Goal: Navigation & Orientation: Find specific page/section

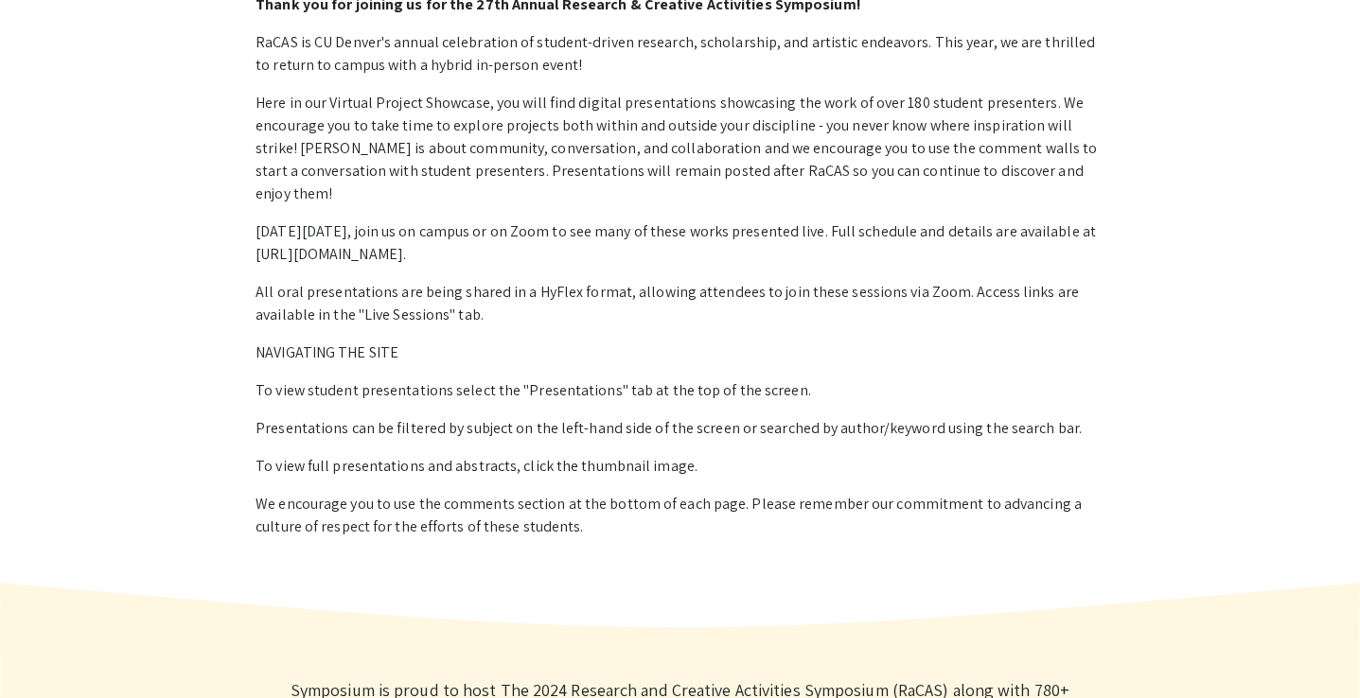
scroll to position [1497, 0]
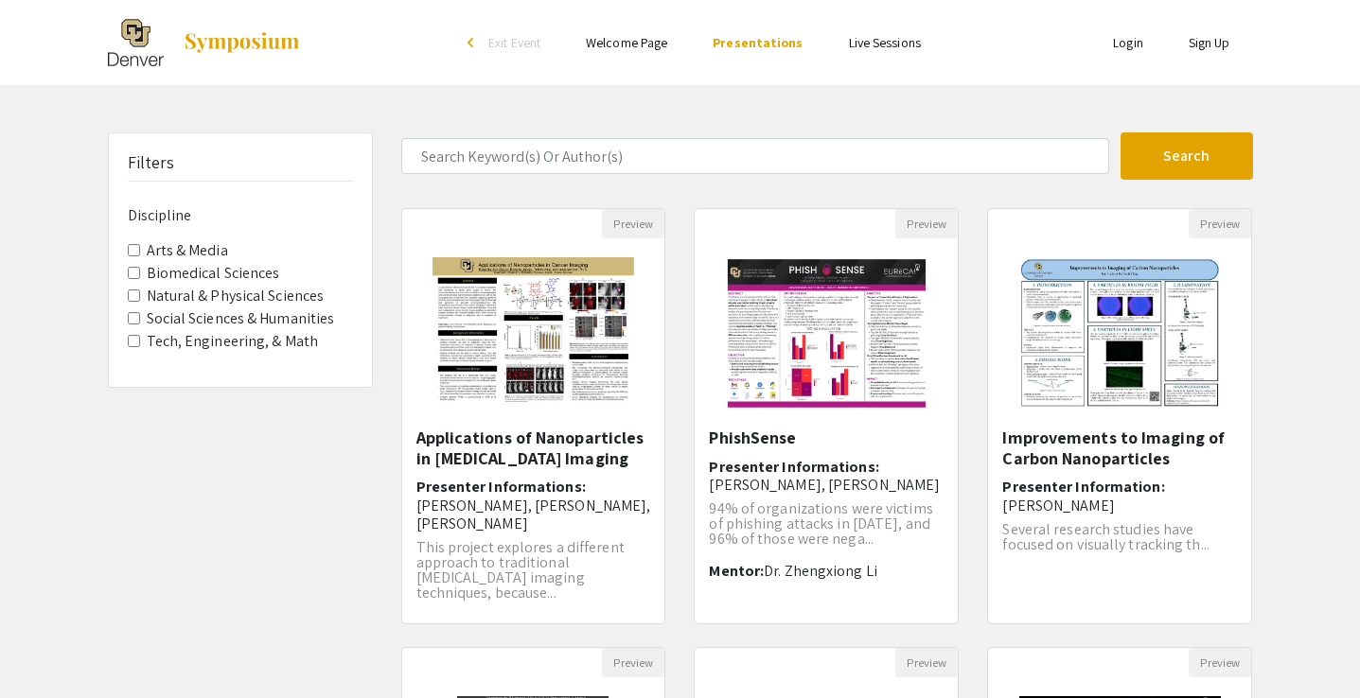
click at [632, 40] on link "Welcome Page" at bounding box center [626, 42] width 81 height 17
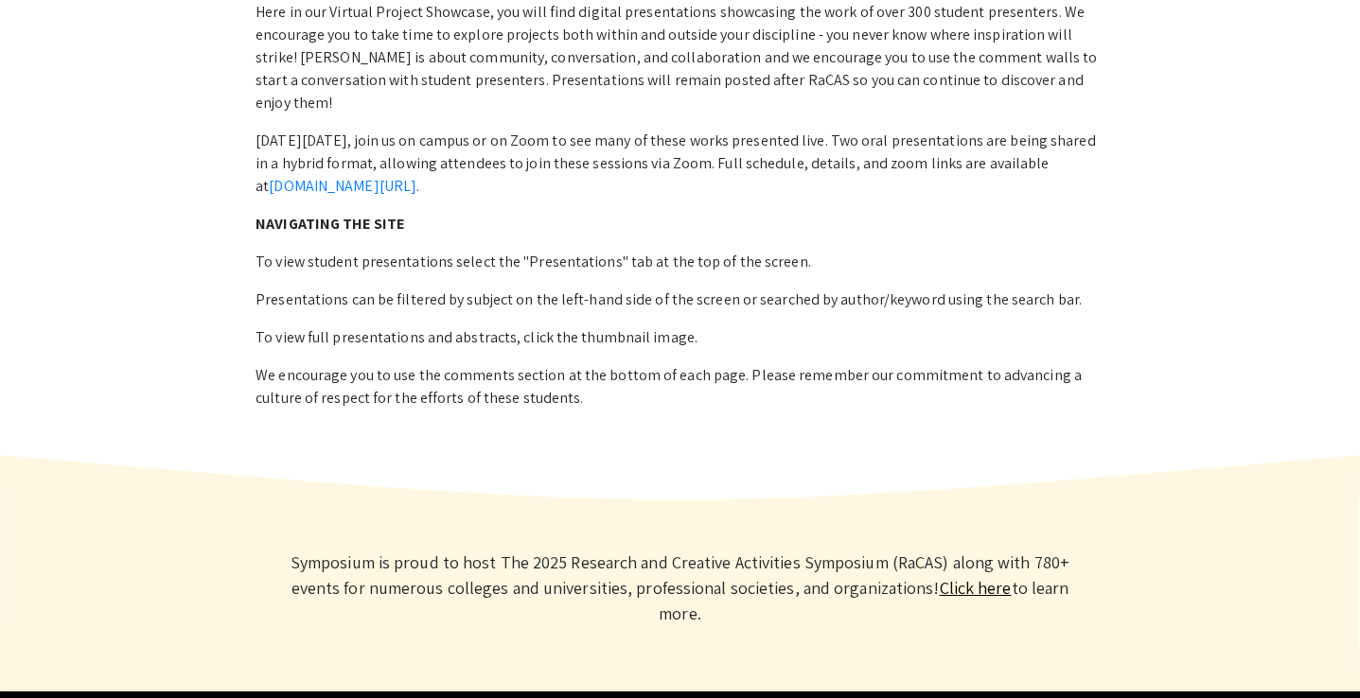
scroll to position [1544, 0]
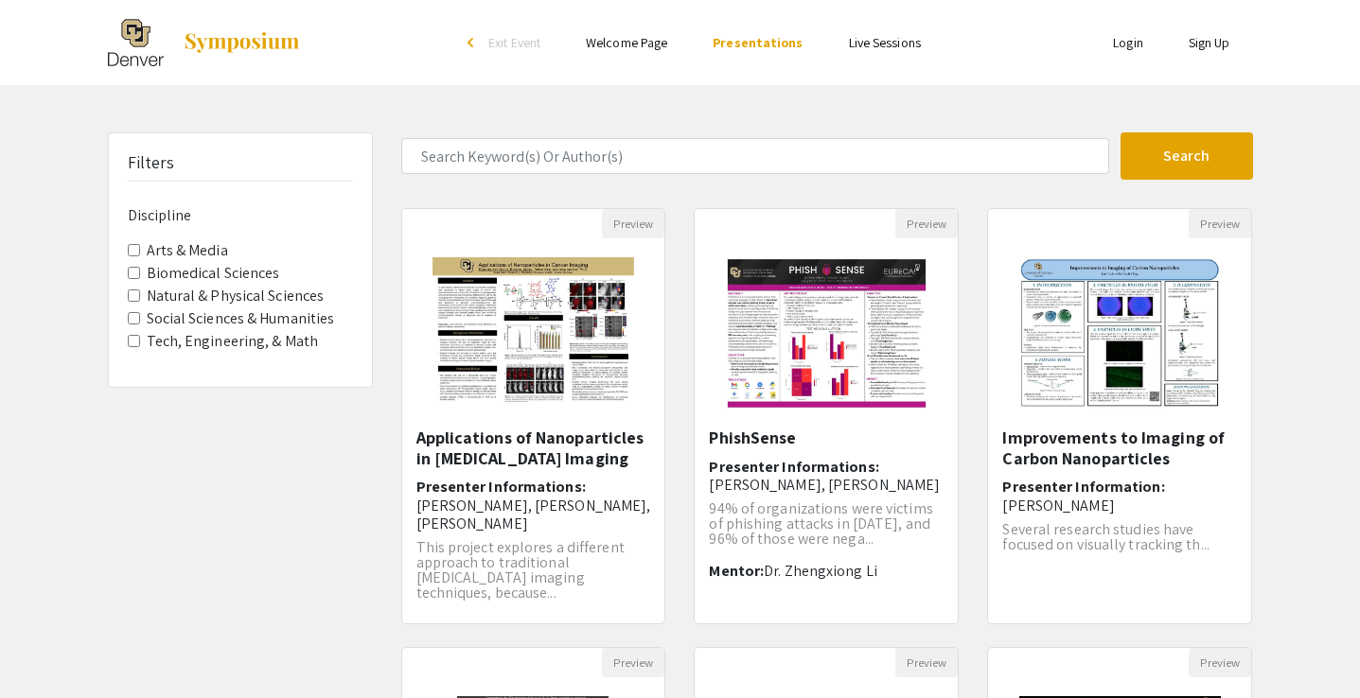
click at [866, 52] on li "Live Sessions" at bounding box center [884, 42] width 117 height 23
click at [878, 43] on link "Live Sessions" at bounding box center [885, 42] width 72 height 17
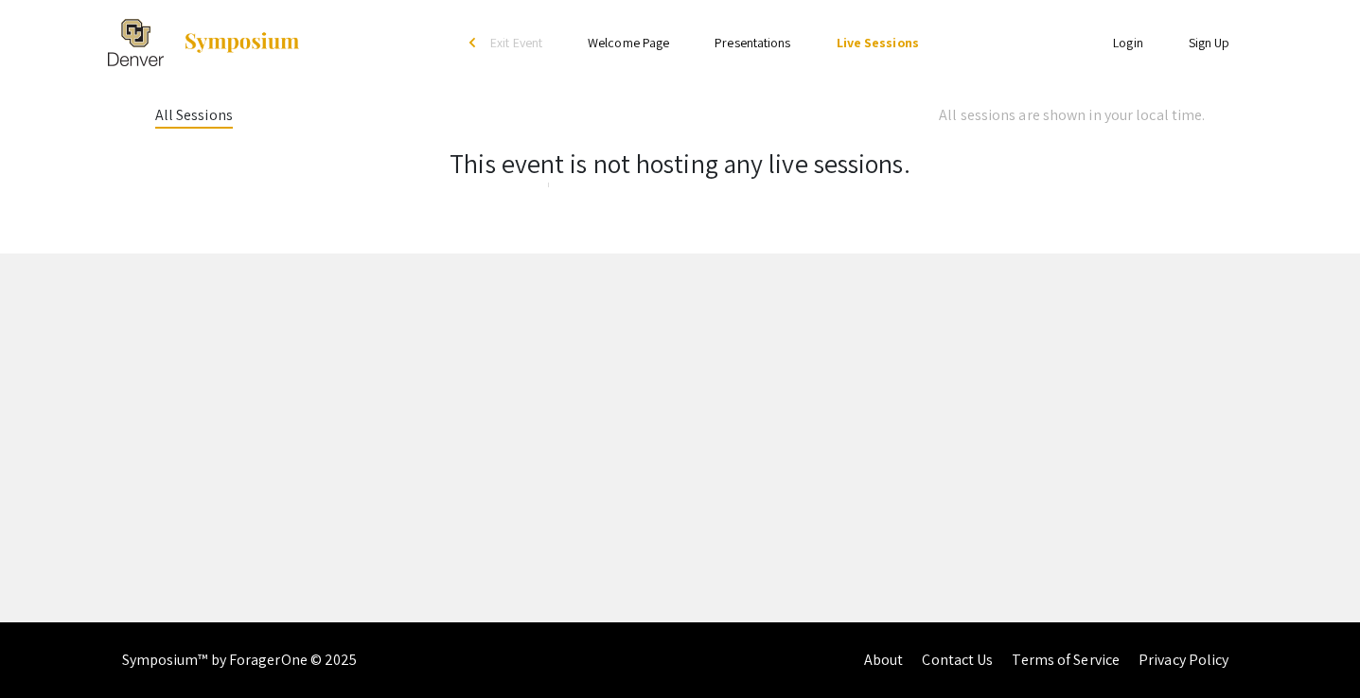
click at [772, 42] on link "Presentations" at bounding box center [752, 42] width 76 height 17
